Goal: Information Seeking & Learning: Learn about a topic

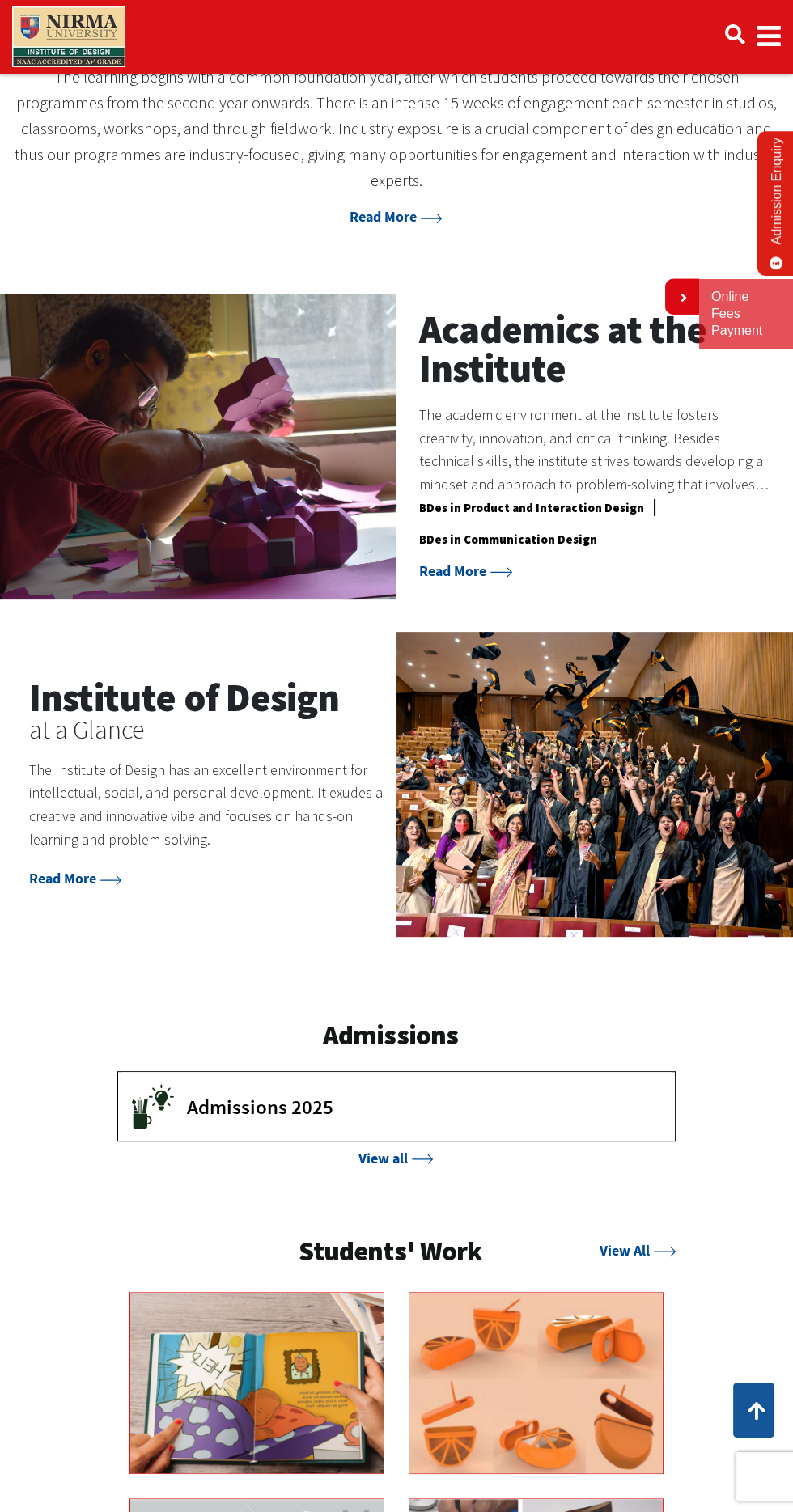
scroll to position [616, 0]
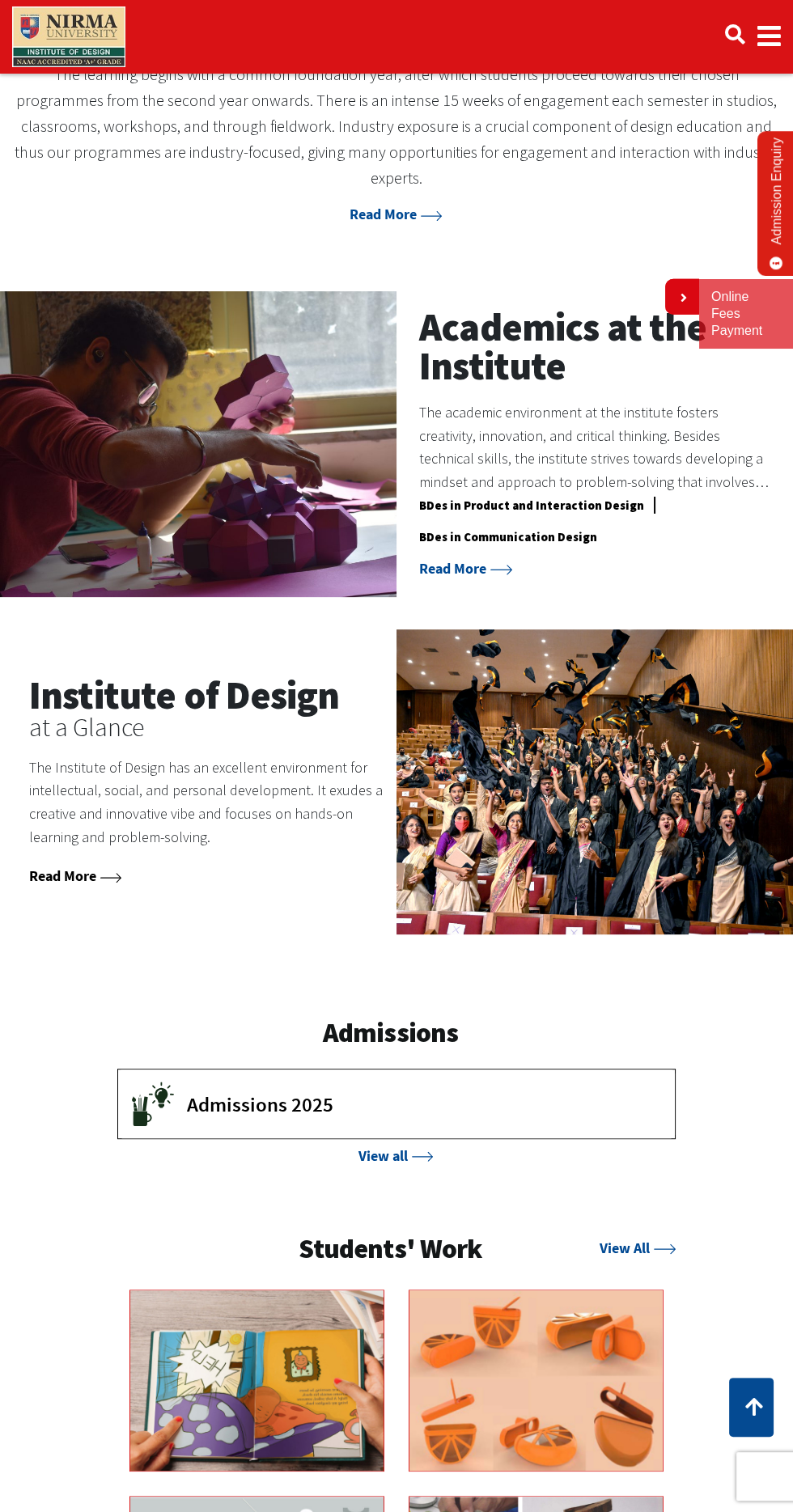
click at [55, 866] on link "Read More" at bounding box center [76, 876] width 93 height 19
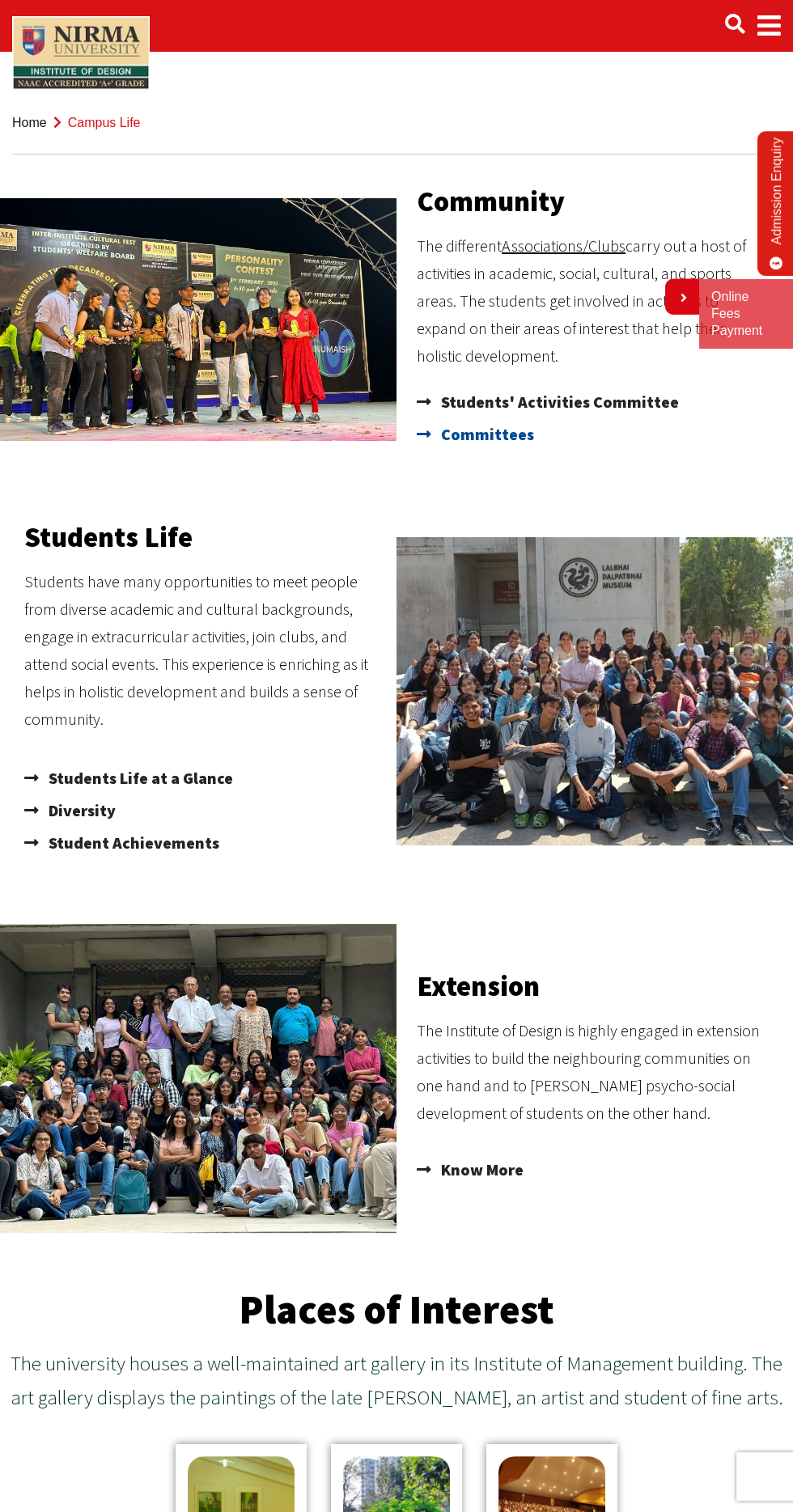
click at [426, 434] on icon at bounding box center [426, 434] width 20 height 16
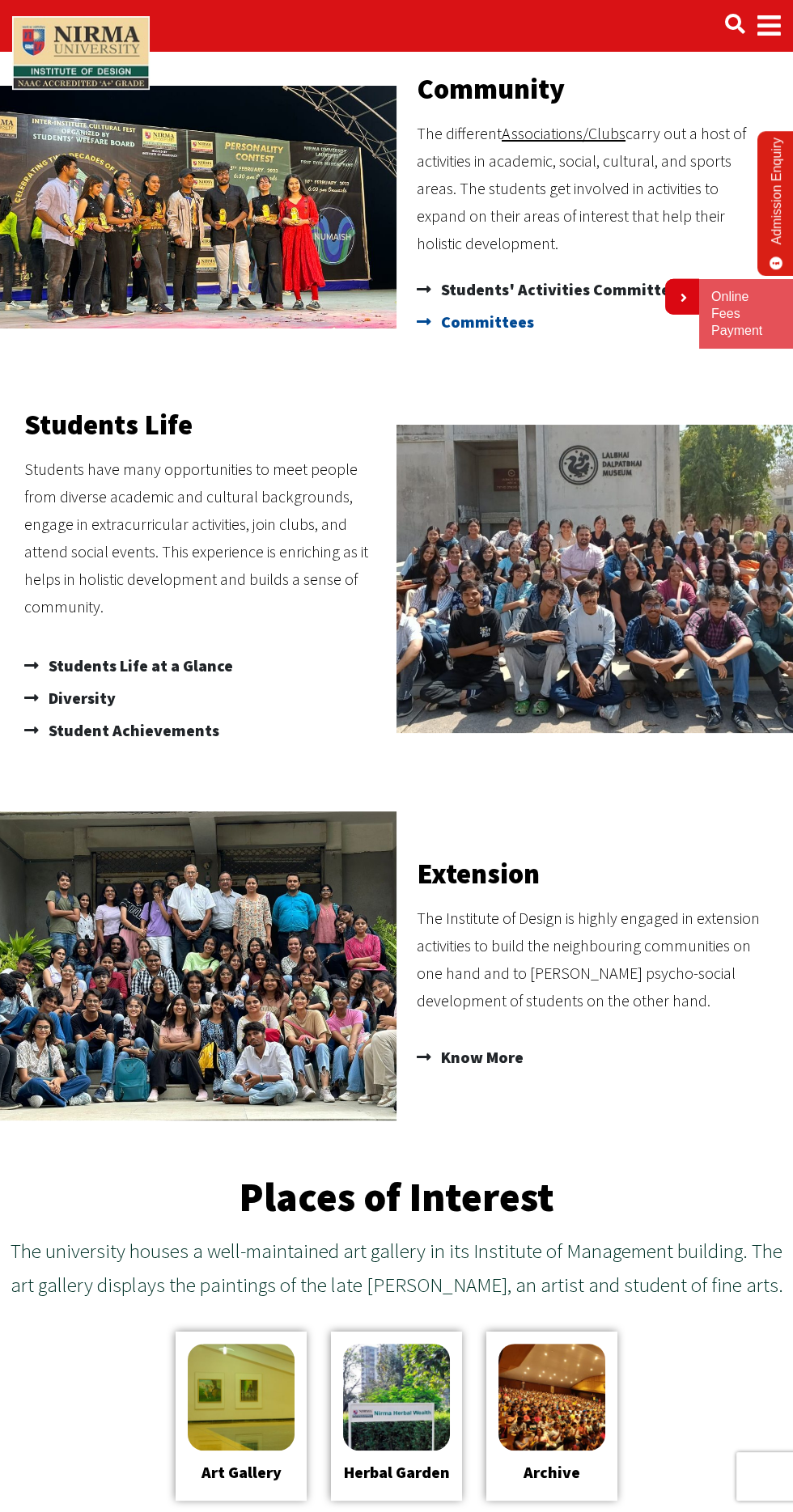
scroll to position [118, 0]
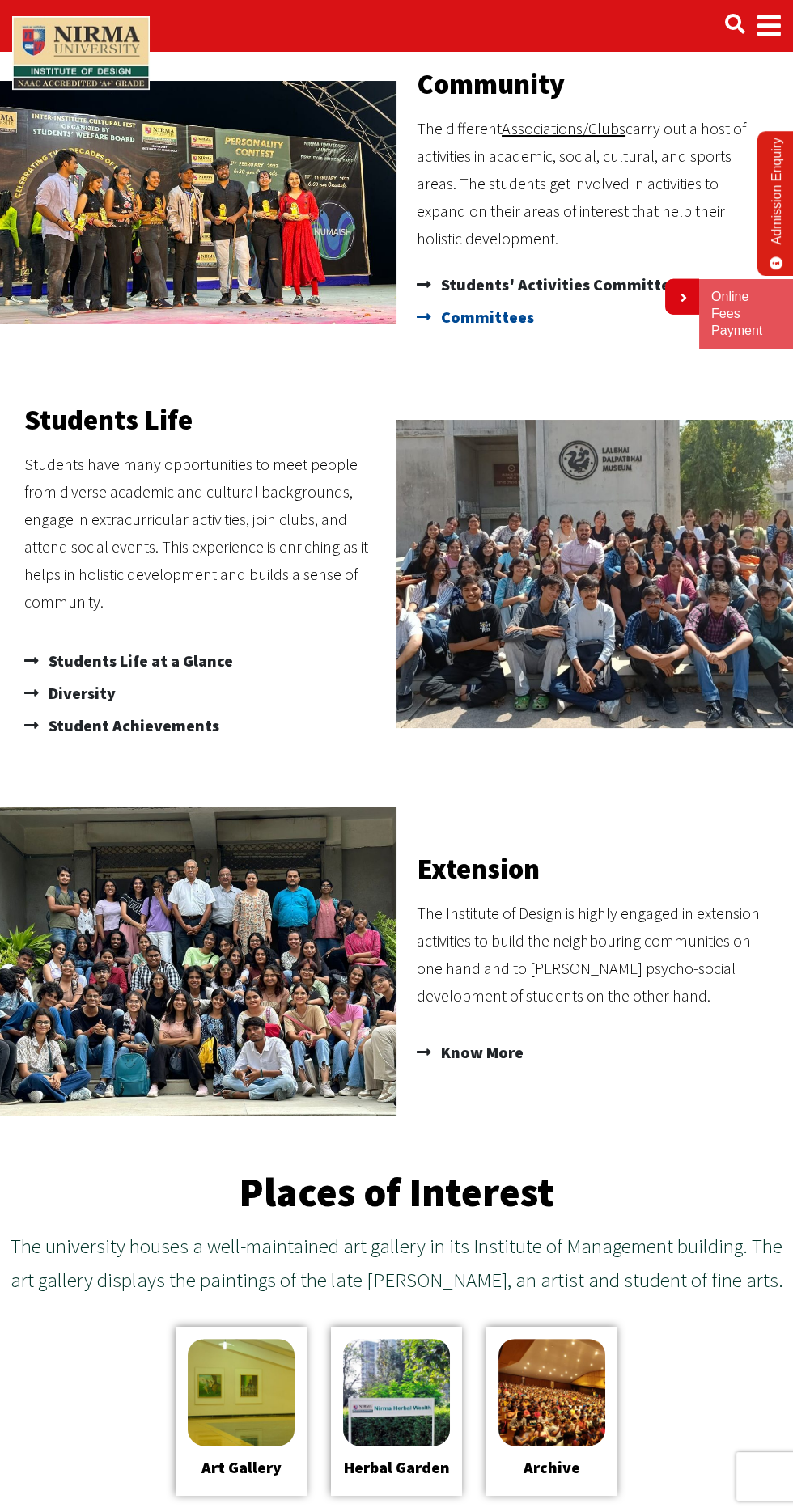
click at [492, 331] on span "Committees" at bounding box center [485, 317] width 97 height 32
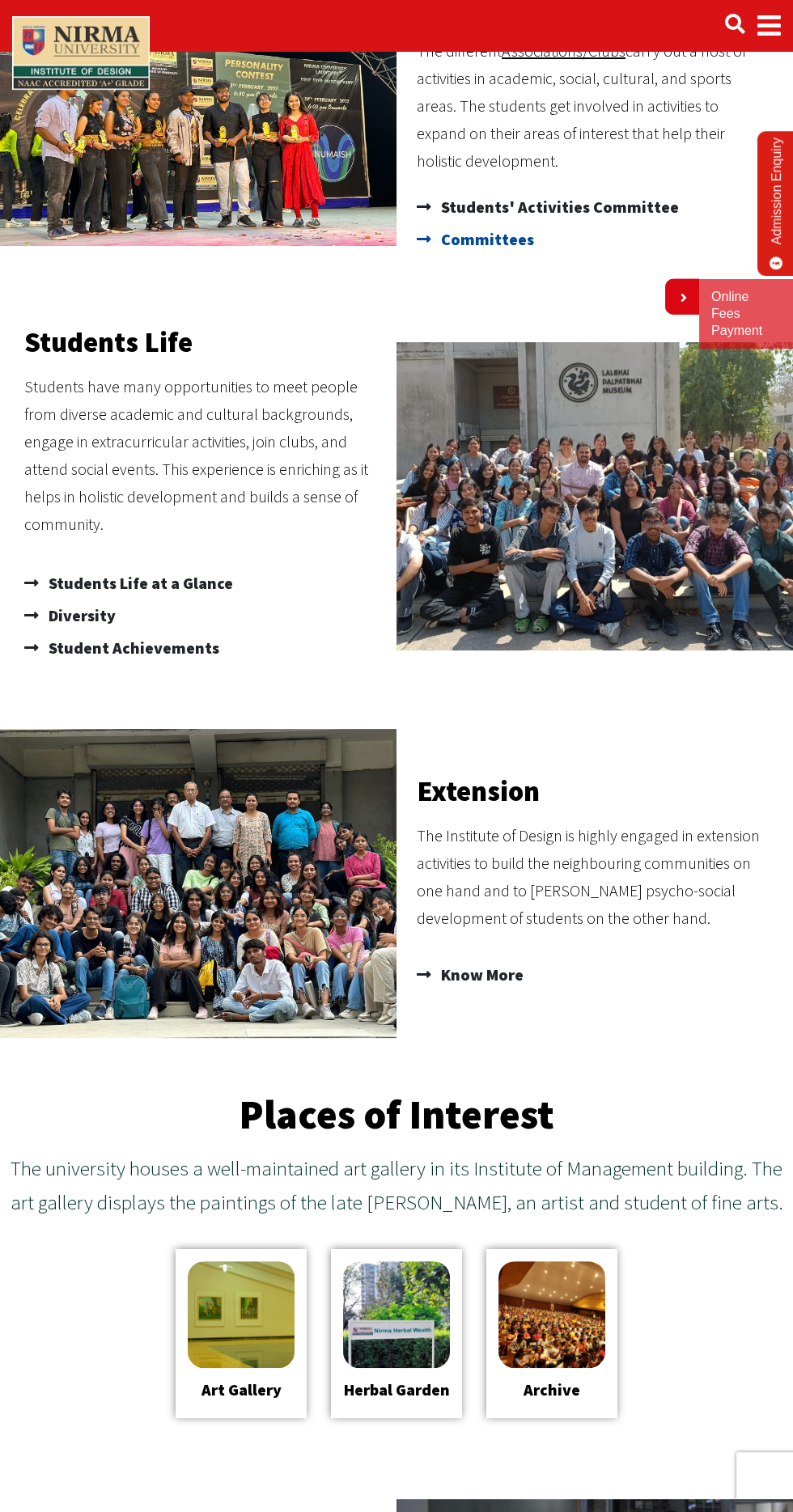
scroll to position [234, 0]
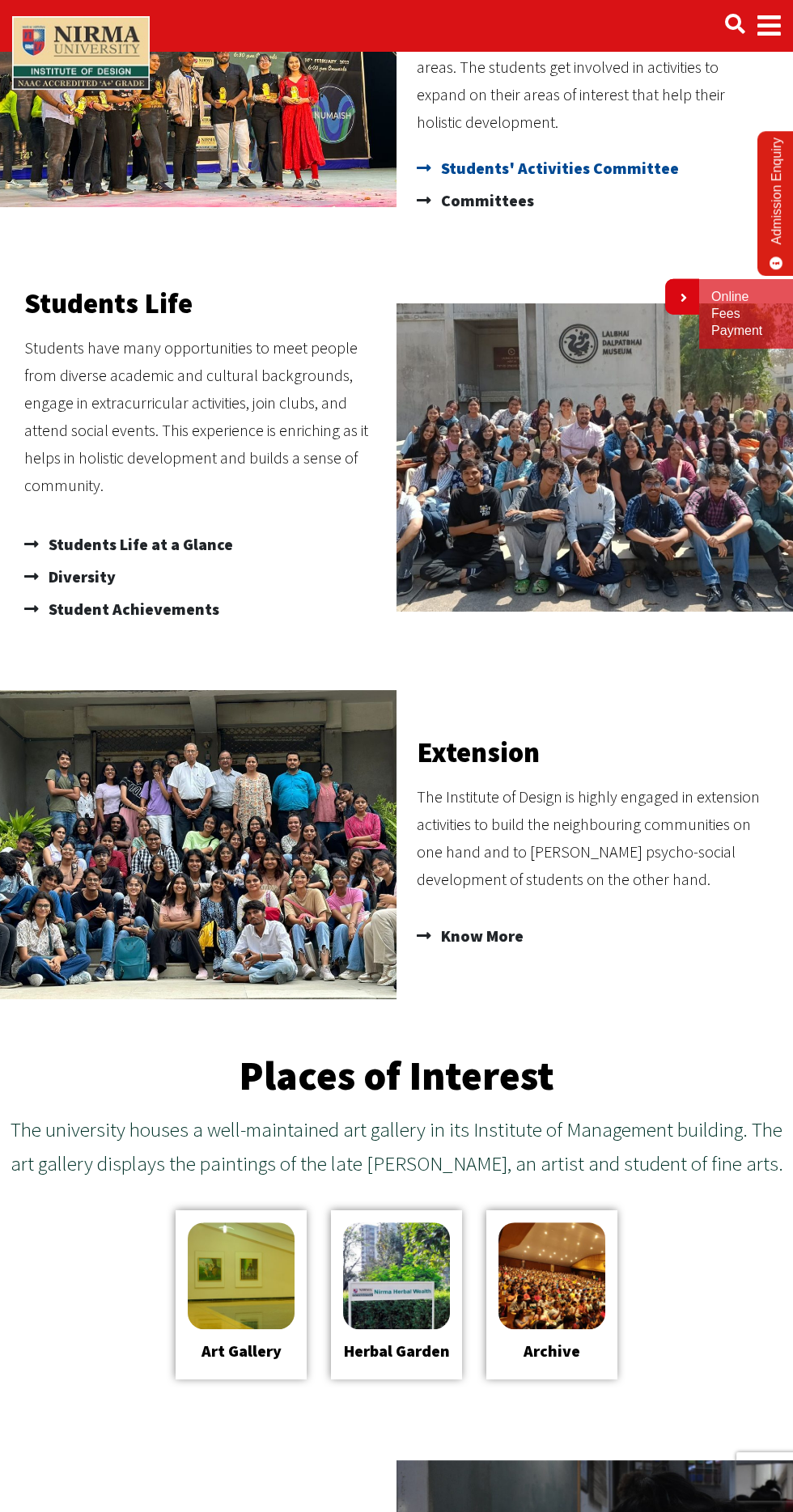
click at [581, 165] on span "Students' Activities Committee" at bounding box center [557, 168] width 242 height 32
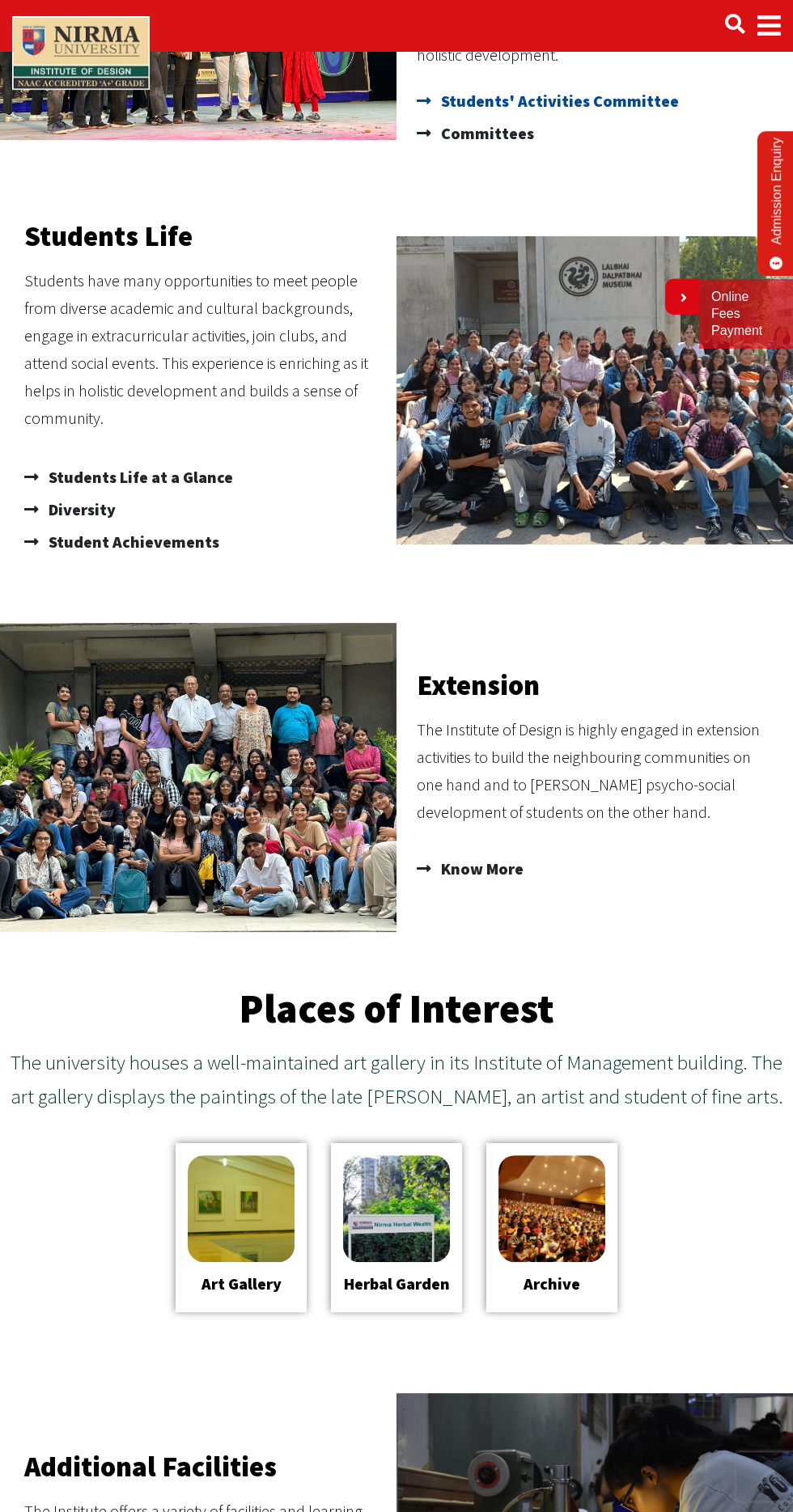
scroll to position [350, 0]
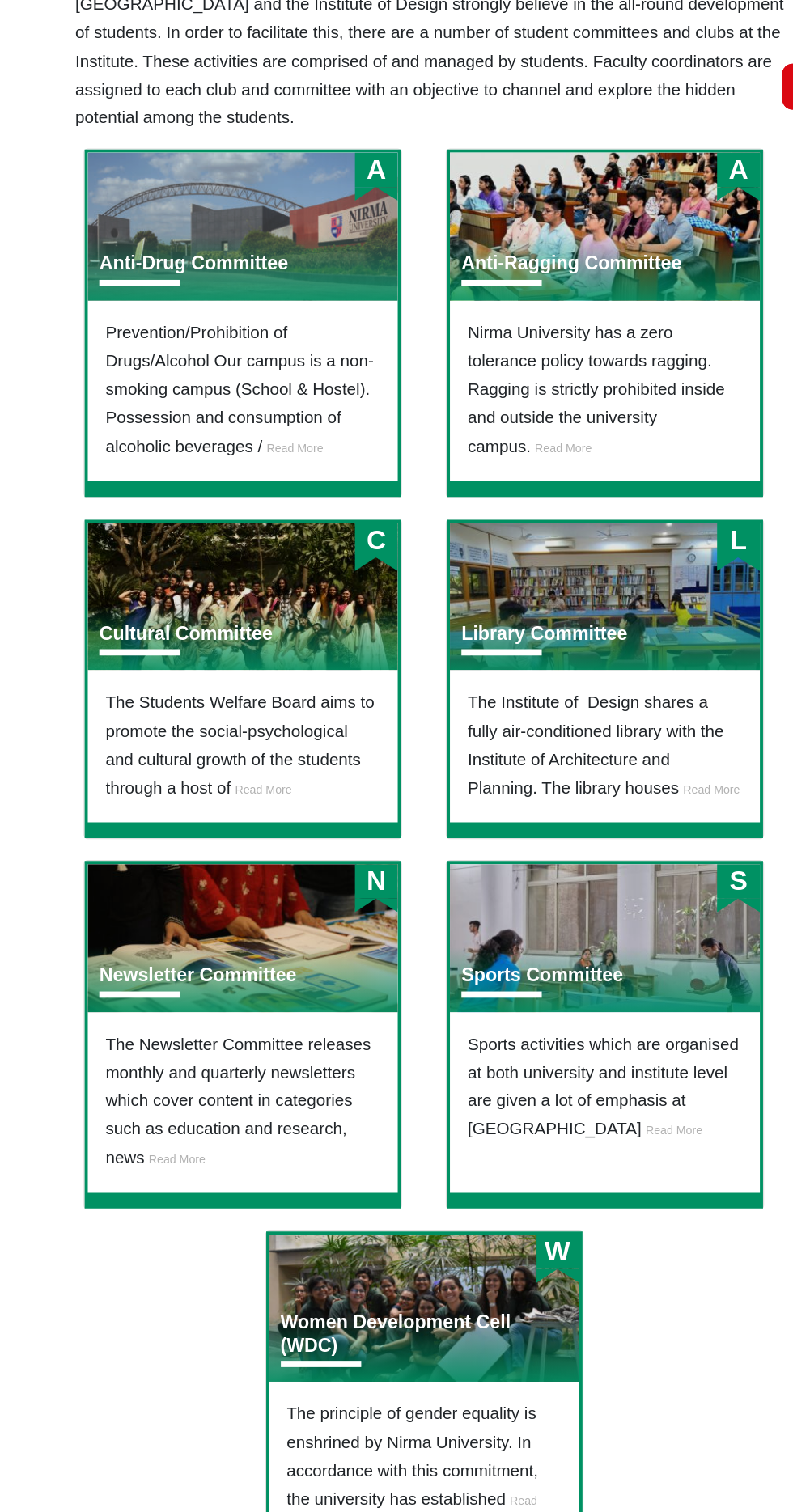
click at [187, 1085] on li "The Newsletter Committee releases monthly and quarterly newsletters which cover…" at bounding box center [247, 1084] width 213 height 110
click at [209, 981] on h3 "Newsletter Committee" at bounding box center [212, 986] width 153 height 18
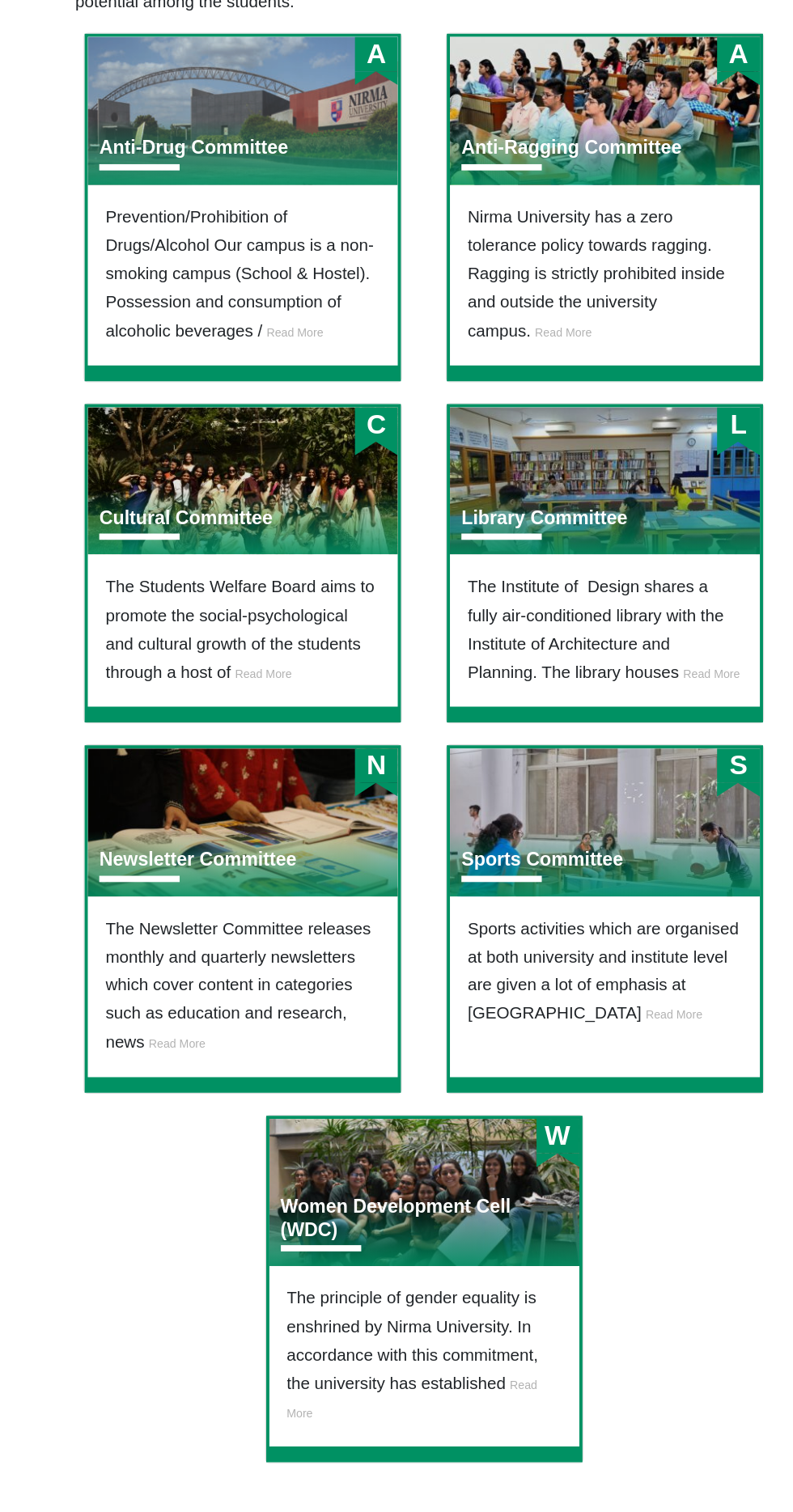
click at [573, 921] on div "S Sports Committee" at bounding box center [527, 956] width 240 height 115
click at [456, 995] on h3 "Sports Committee" at bounding box center [480, 986] width 125 height 18
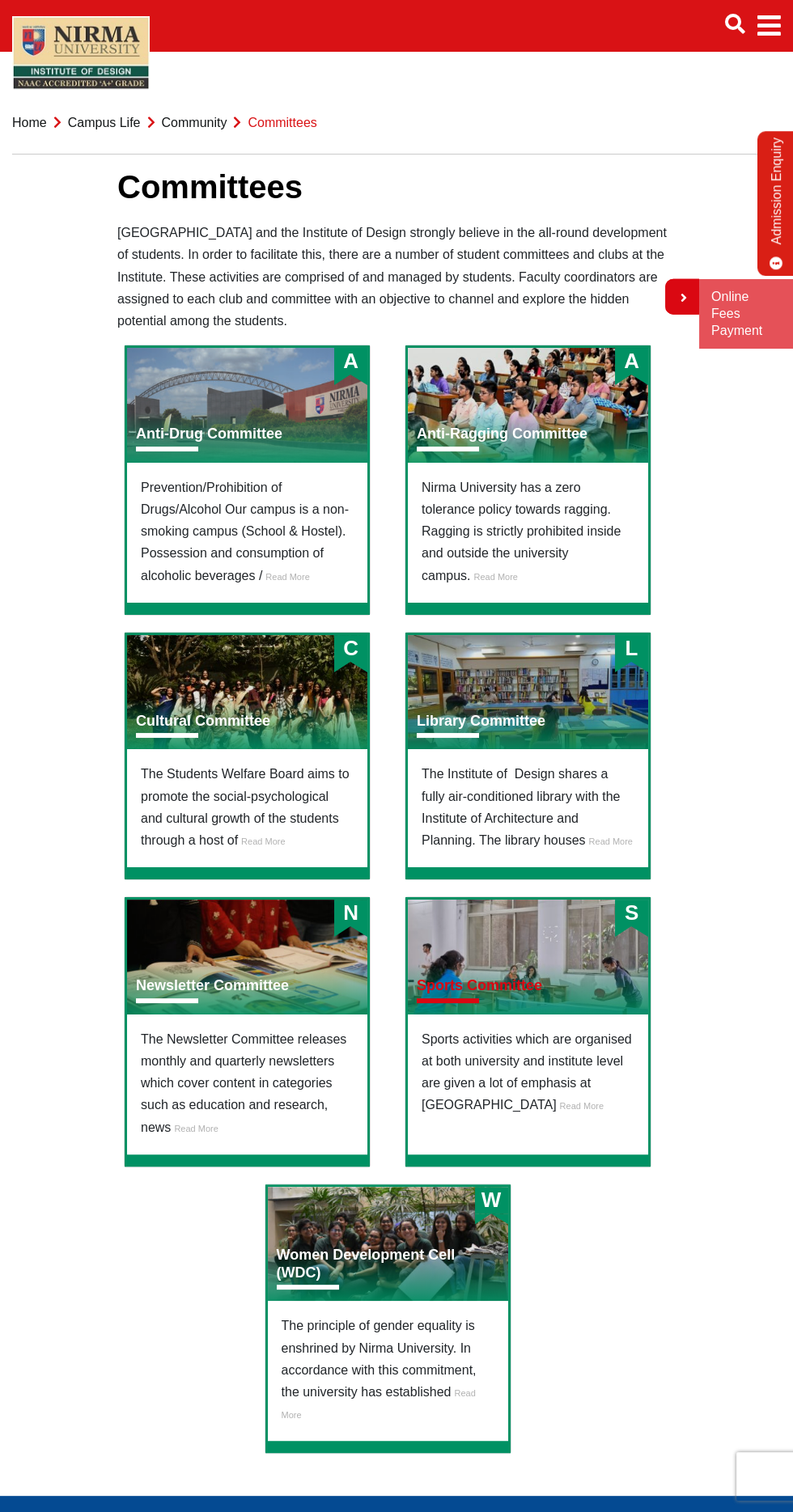
scroll to position [1, 0]
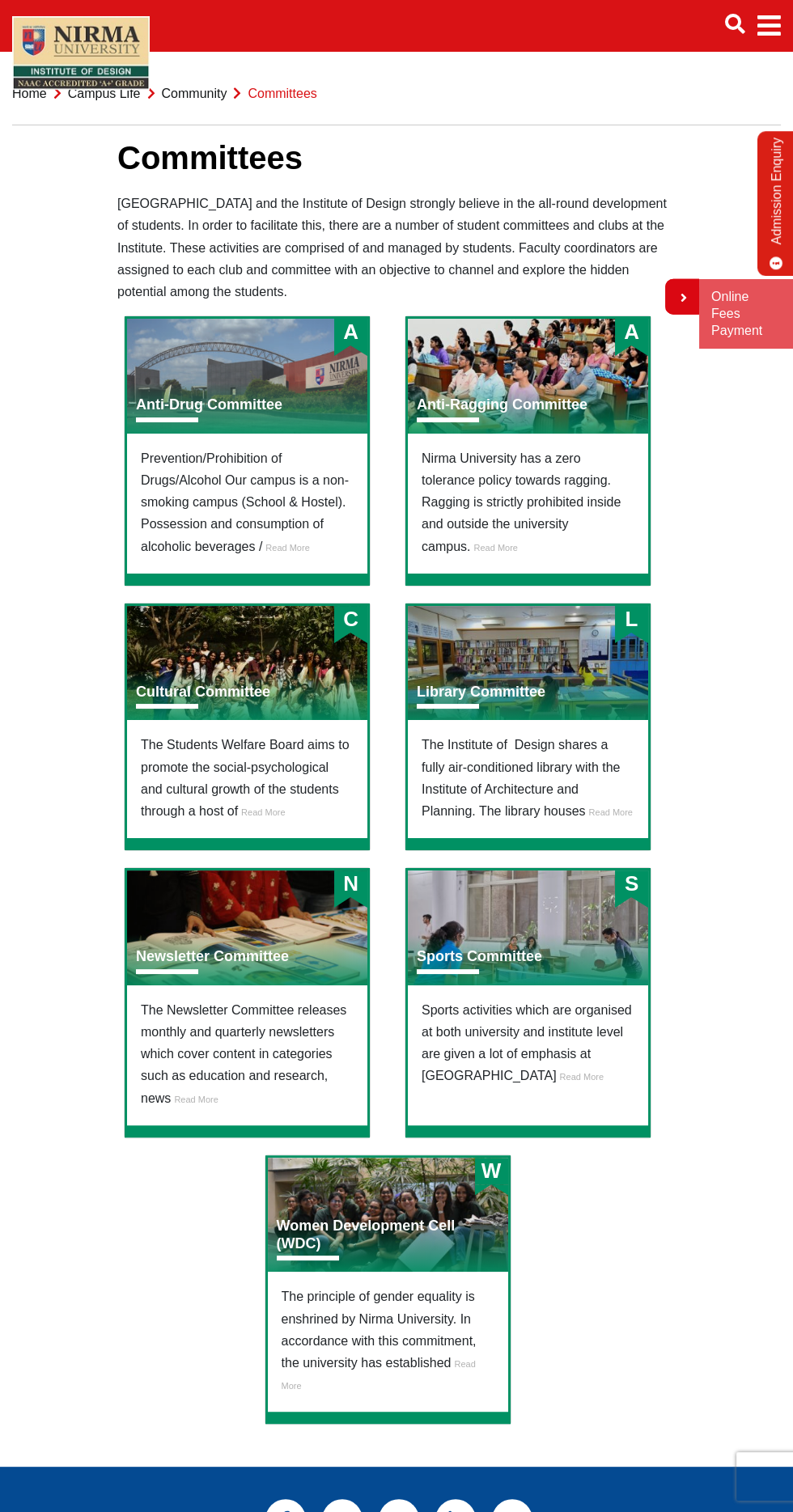
scroll to position [32, 0]
